Goal: Communication & Community: Answer question/provide support

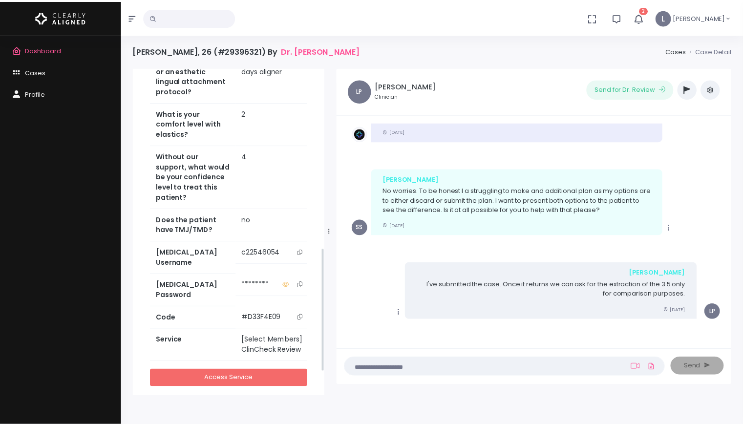
scroll to position [535, 0]
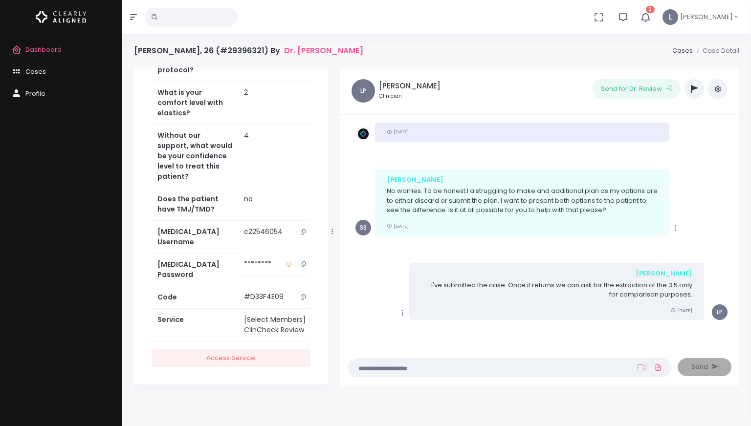
click at [298, 237] on button "scrollable content" at bounding box center [303, 232] width 14 height 10
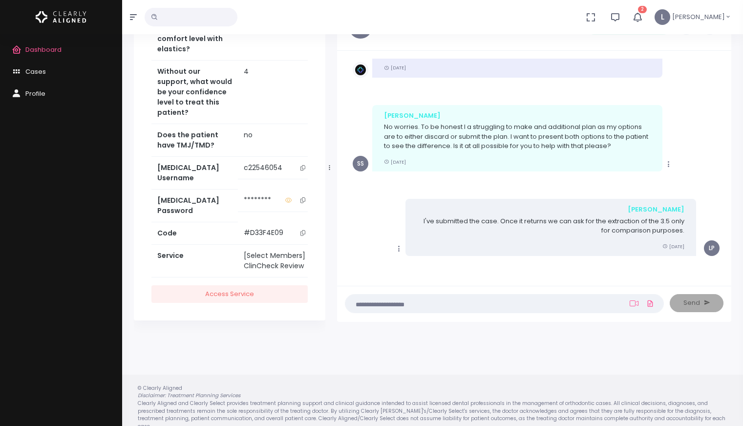
scroll to position [78, 0]
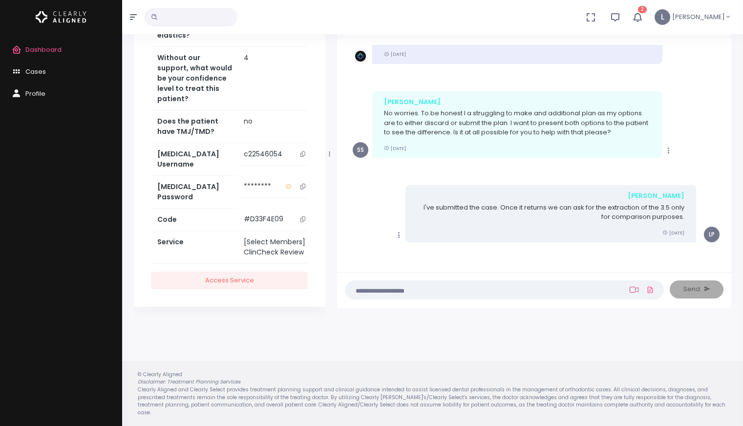
click at [630, 288] on icon at bounding box center [634, 290] width 9 height 8
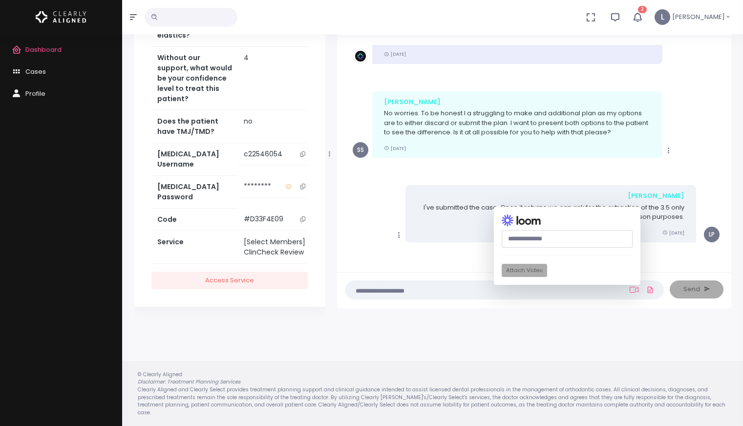
paste input "**********"
type input "**********"
click at [521, 273] on button "Attach Video" at bounding box center [524, 270] width 45 height 13
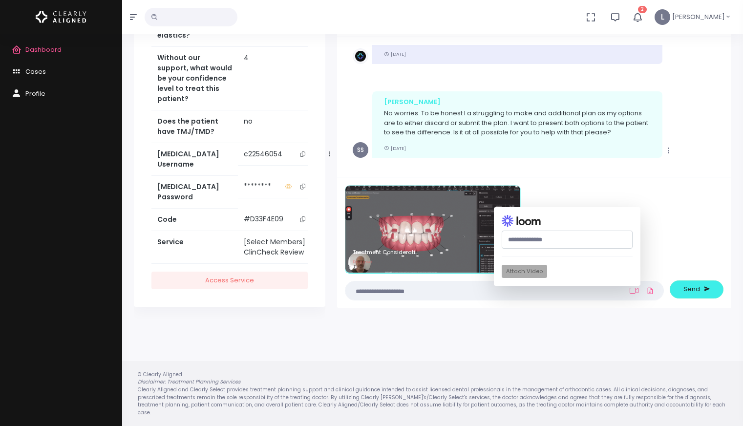
click at [380, 292] on textarea at bounding box center [485, 290] width 268 height 11
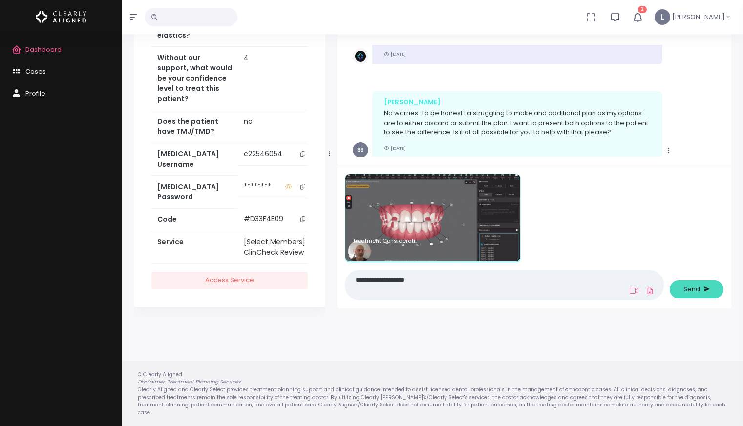
type textarea "**********"
click at [679, 292] on button "Send" at bounding box center [697, 289] width 54 height 18
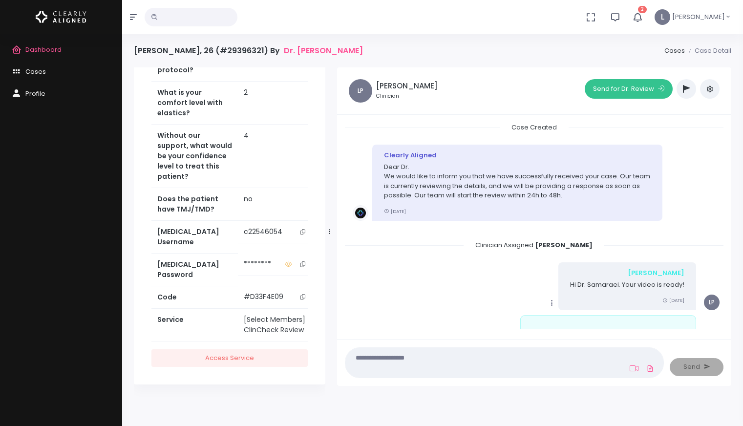
click at [631, 94] on button "Send for Dr. Review" at bounding box center [629, 89] width 88 height 20
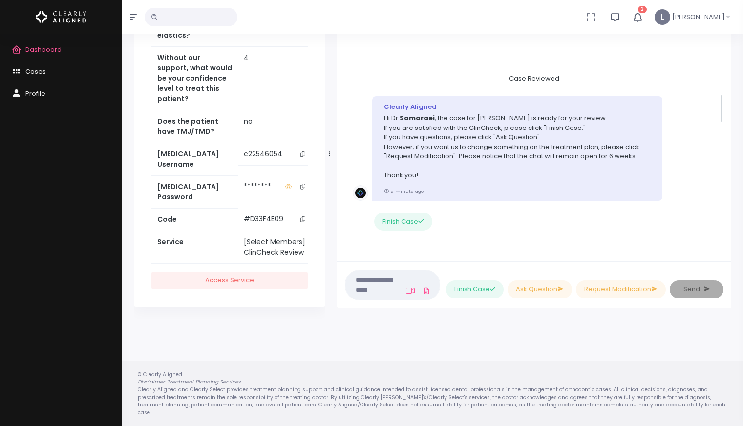
scroll to position [355, 0]
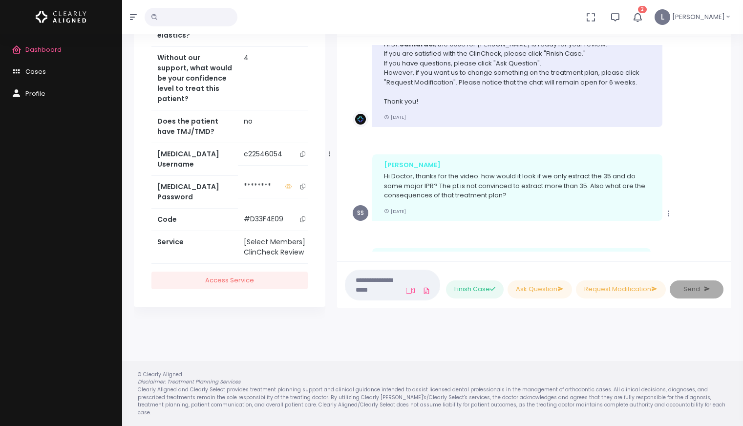
click at [33, 52] on span "Dashboard" at bounding box center [43, 49] width 36 height 9
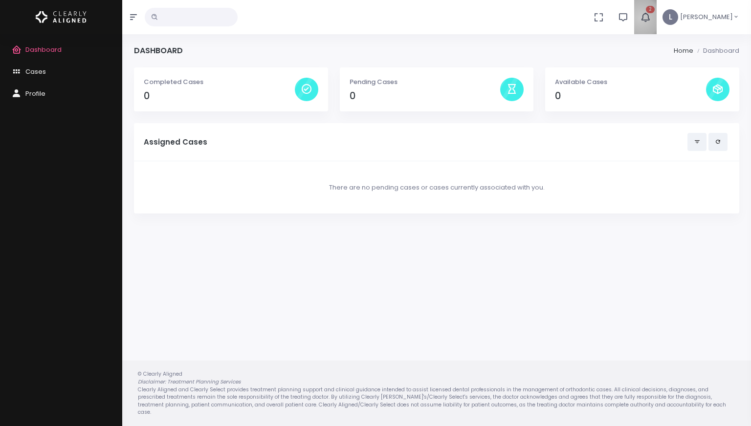
click at [651, 18] on icon "button" at bounding box center [645, 17] width 12 height 12
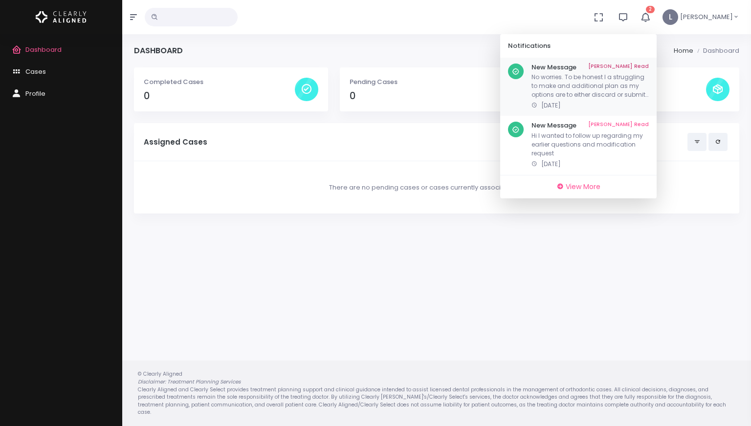
click at [637, 64] on link "[PERSON_NAME] Read" at bounding box center [618, 68] width 61 height 8
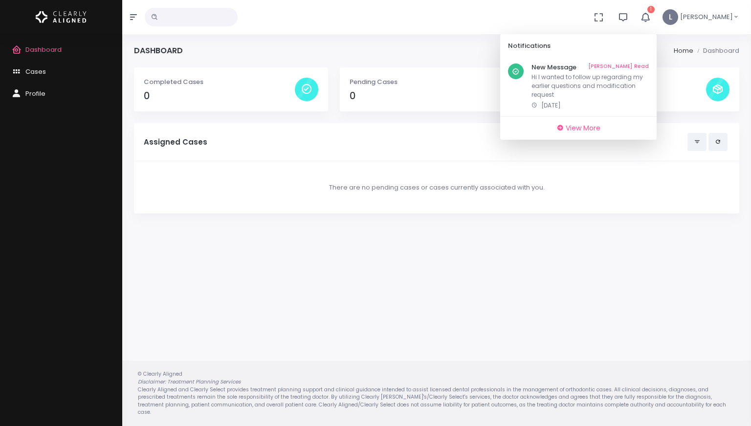
click at [637, 64] on link "[PERSON_NAME] Read" at bounding box center [618, 68] width 61 height 8
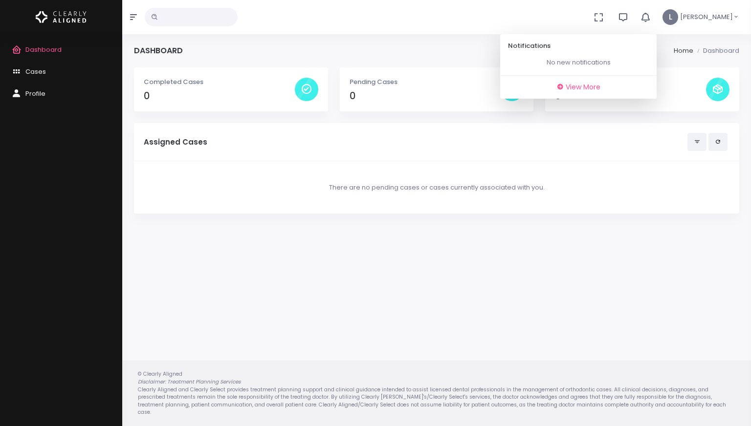
click at [53, 49] on span "Dashboard" at bounding box center [43, 49] width 36 height 9
